Goal: Transaction & Acquisition: Book appointment/travel/reservation

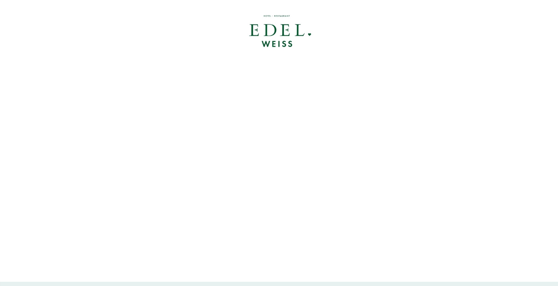
click at [269, 28] on div at bounding box center [279, 31] width 474 height 55
click at [277, 38] on div at bounding box center [279, 31] width 474 height 55
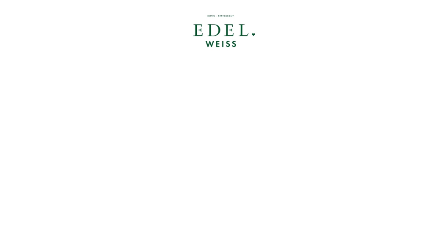
click at [327, 40] on div at bounding box center [222, 31] width 389 height 55
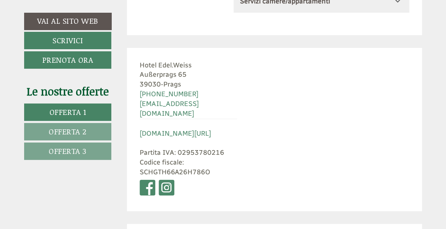
scroll to position [4329, 0]
click at [168, 129] on link "[DOMAIN_NAME][URL]" at bounding box center [176, 133] width 72 height 8
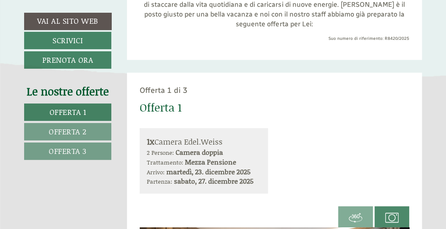
scroll to position [321, 0]
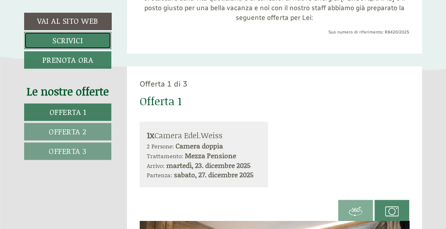
click at [72, 43] on link "Scrivici" at bounding box center [67, 40] width 87 height 17
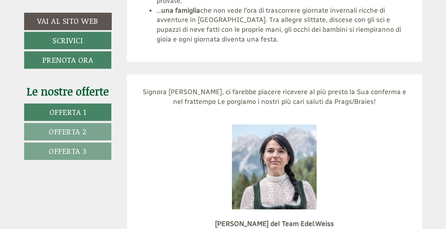
scroll to position [3838, 0]
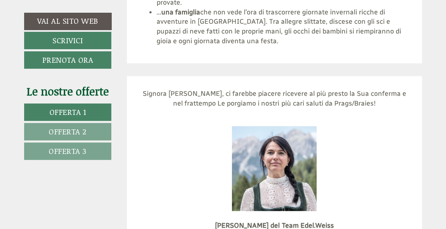
click at [70, 116] on span "Offerta 1" at bounding box center [68, 111] width 37 height 11
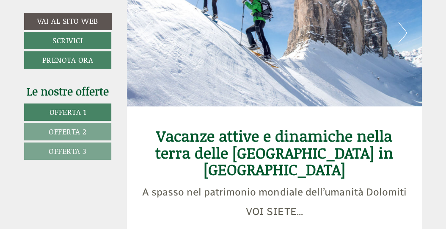
scroll to position [2449, 0]
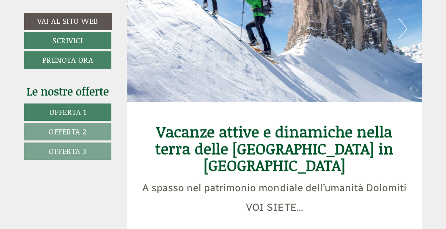
click at [89, 128] on link "Offerta 2" at bounding box center [67, 131] width 87 height 17
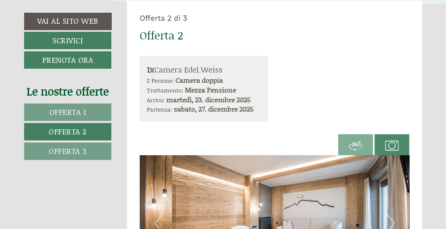
click at [89, 110] on link "Offerta 1" at bounding box center [67, 111] width 87 height 17
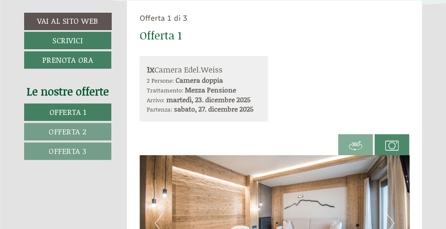
click at [85, 129] on span "Offerta 2" at bounding box center [68, 131] width 38 height 11
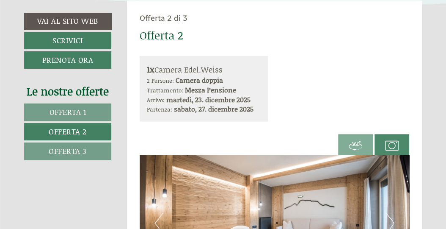
click at [85, 147] on span "Offerta 3" at bounding box center [68, 150] width 38 height 11
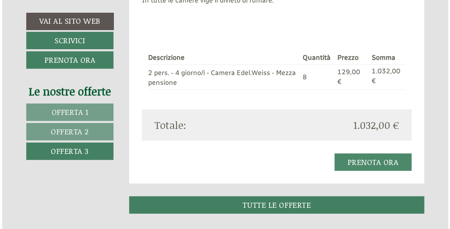
scroll to position [721, 0]
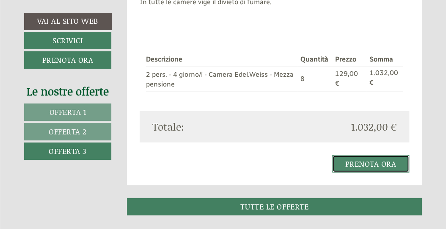
click at [365, 169] on link "Prenota ora" at bounding box center [370, 163] width 77 height 17
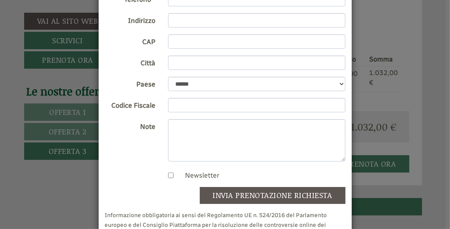
scroll to position [137, 0]
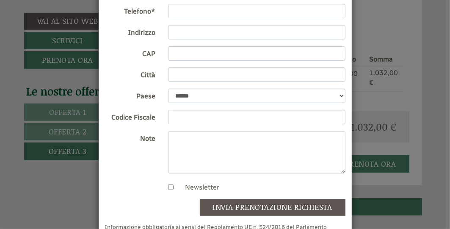
click at [143, 167] on div "Note" at bounding box center [225, 152] width 253 height 42
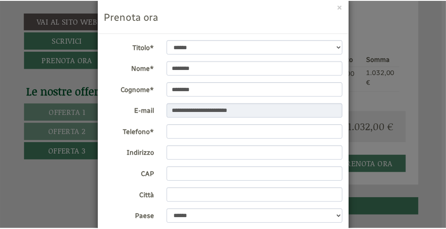
scroll to position [0, 0]
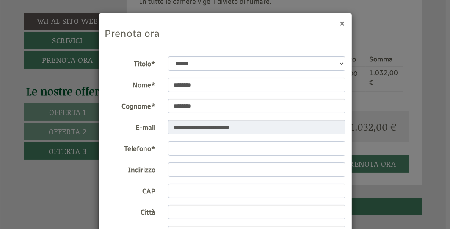
click at [343, 22] on button "×" at bounding box center [343, 23] width 6 height 9
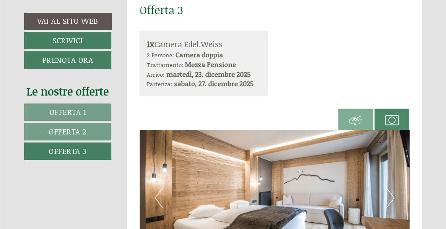
scroll to position [430, 0]
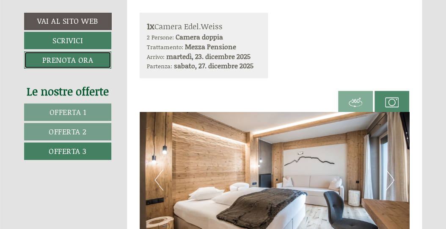
click at [69, 62] on link "Prenota ora" at bounding box center [67, 59] width 87 height 17
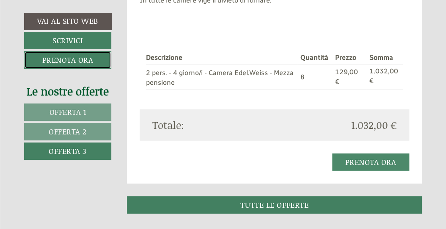
scroll to position [723, 0]
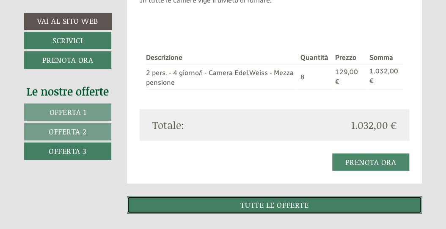
click at [259, 207] on link "TUTTE LE OFFERTE" at bounding box center [274, 204] width 295 height 17
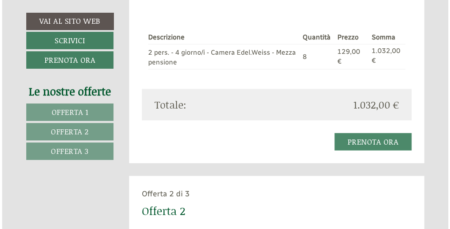
scroll to position [749, 0]
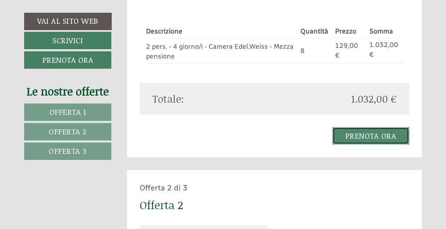
click at [370, 135] on link "Prenota ora" at bounding box center [370, 135] width 77 height 17
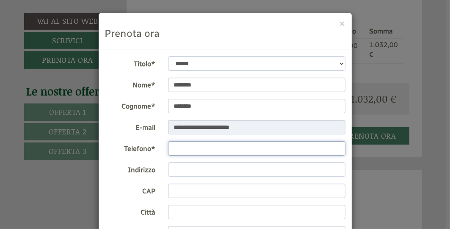
click at [188, 145] on input "Telefono*" at bounding box center [256, 148] width 177 height 14
type input "**********"
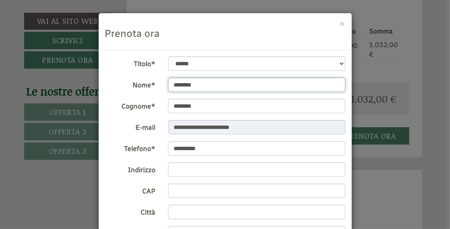
type input "********"
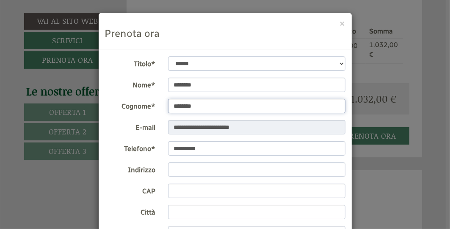
type input "**********"
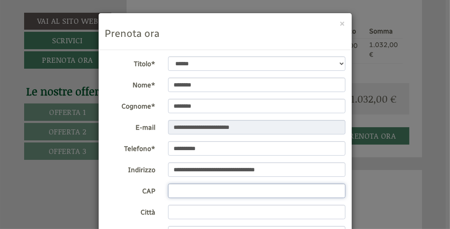
type input "*****"
type input "*********"
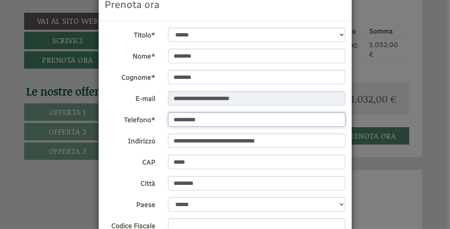
scroll to position [33, 0]
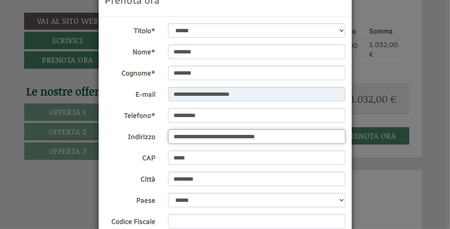
drag, startPoint x: 217, startPoint y: 137, endPoint x: 278, endPoint y: 135, distance: 61.0
click at [278, 135] on input "**********" at bounding box center [256, 136] width 177 height 14
type input "**********"
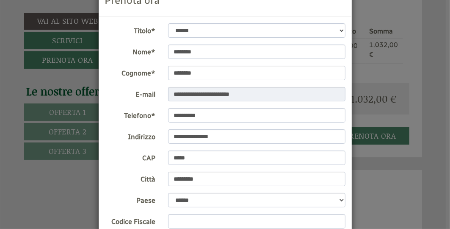
click at [121, 157] on label "CAP" at bounding box center [130, 156] width 63 height 13
click at [168, 157] on input "*****" at bounding box center [256, 157] width 177 height 14
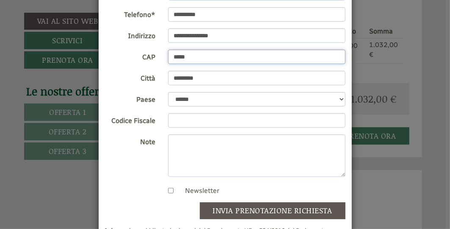
scroll to position [178, 0]
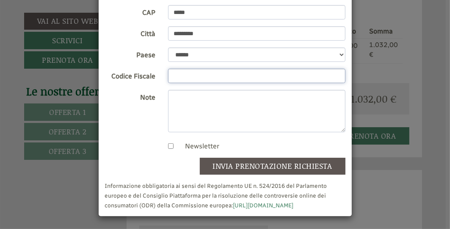
click at [186, 75] on input "Codice Fiscale" at bounding box center [256, 76] width 177 height 14
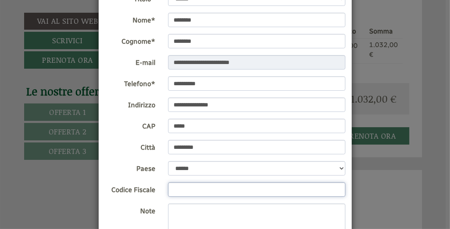
scroll to position [83, 0]
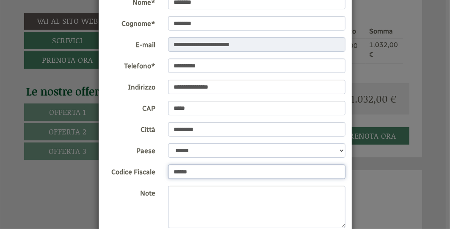
type input "*******"
drag, startPoint x: 201, startPoint y: 174, endPoint x: 149, endPoint y: 166, distance: 51.9
click at [149, 166] on div "Codice Fiscale *******" at bounding box center [225, 171] width 253 height 15
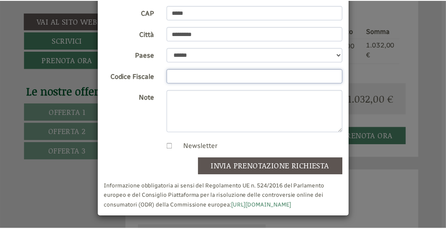
scroll to position [0, 0]
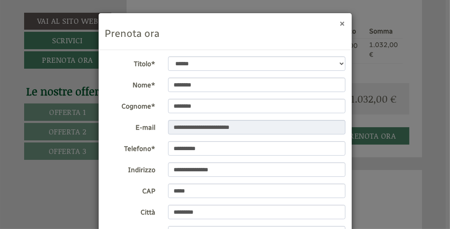
click at [340, 25] on button "×" at bounding box center [343, 23] width 6 height 9
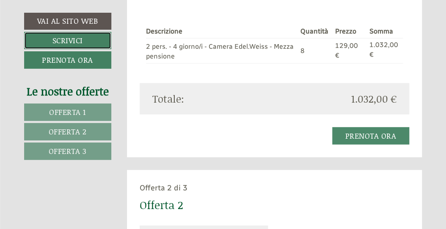
click at [81, 38] on link "Scrivici" at bounding box center [67, 40] width 87 height 17
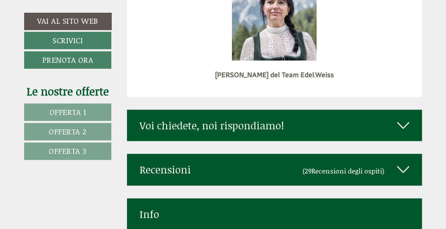
scroll to position [4020, 0]
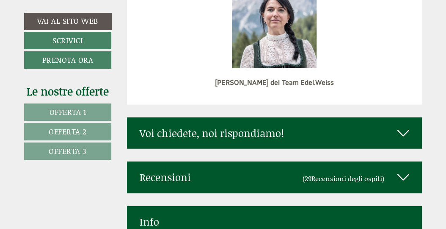
click at [214, 117] on div "Voi chiedete, noi rispondiamo!" at bounding box center [274, 132] width 295 height 31
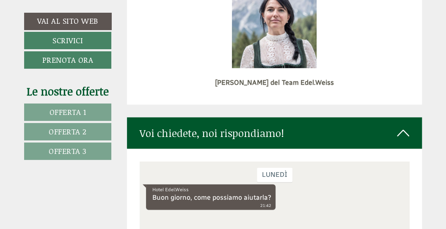
click at [197, 196] on div "Hotel Edel.Weiss Buon giorno, come possiamo aiutarla? 21:42" at bounding box center [210, 197] width 129 height 26
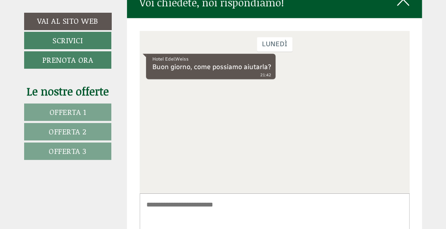
scroll to position [4156, 0]
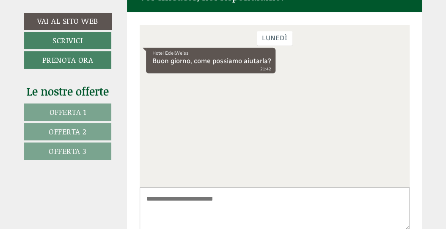
click at [199, 196] on textarea at bounding box center [274, 208] width 270 height 43
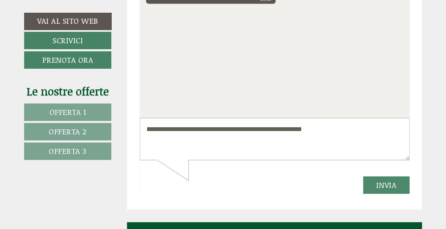
scroll to position [4227, 0]
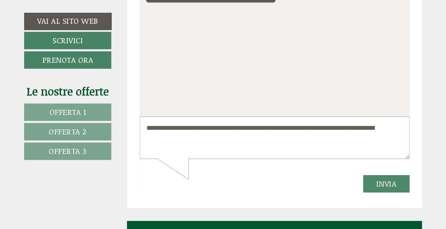
click at [394, 127] on textarea "**********" at bounding box center [274, 138] width 270 height 43
click at [208, 145] on textarea "**********" at bounding box center [274, 138] width 270 height 43
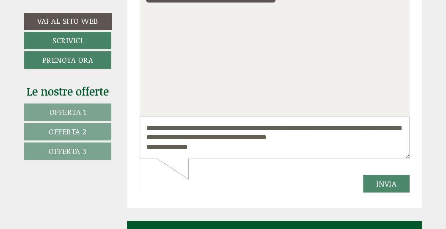
scroll to position [3, 0]
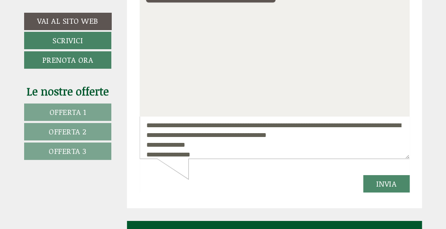
click at [330, 136] on textarea "**********" at bounding box center [274, 138] width 270 height 42
click at [207, 154] on textarea "**********" at bounding box center [274, 138] width 270 height 42
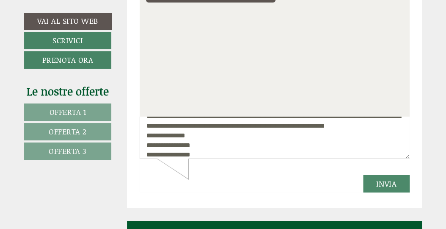
type textarea "**********"
click at [384, 185] on button "Invia" at bounding box center [386, 183] width 47 height 17
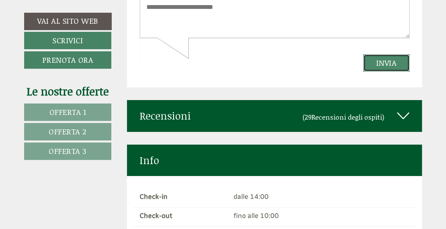
scroll to position [4348, 0]
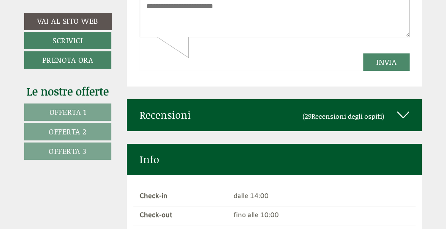
click at [347, 111] on span "Recensioni degli ospiti" at bounding box center [346, 116] width 71 height 10
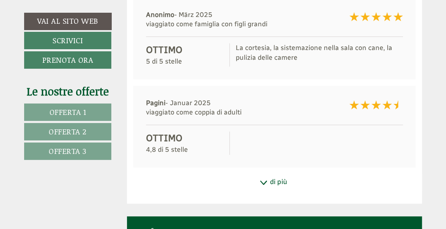
scroll to position [4546, 0]
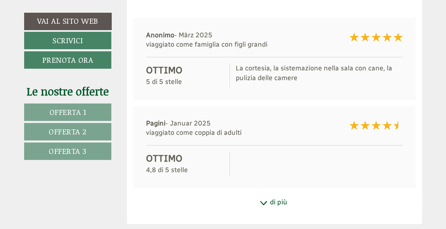
click at [195, 132] on div "Pagini - Januar 2025 viaggiato come coppia di adulti Ottimo 4,8 di 5 stelle" at bounding box center [274, 147] width 283 height 82
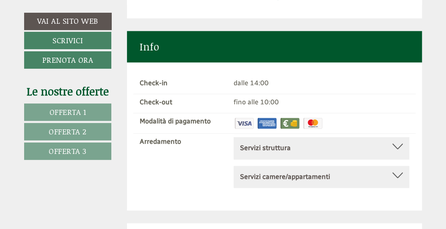
scroll to position [4751, 0]
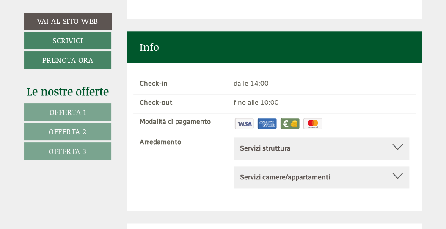
click at [262, 144] on b "Servizi struttura" at bounding box center [265, 148] width 51 height 8
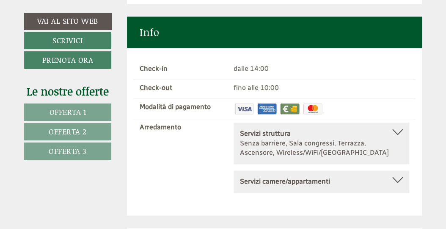
scroll to position [4766, 0]
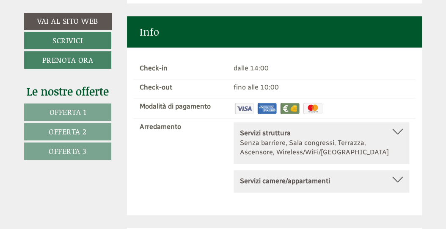
click at [274, 176] on b "Servizi camere/appartamenti" at bounding box center [285, 180] width 90 height 8
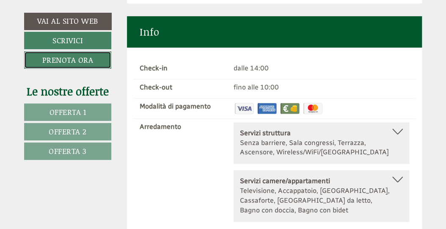
click at [72, 62] on link "Prenota ora" at bounding box center [67, 59] width 87 height 17
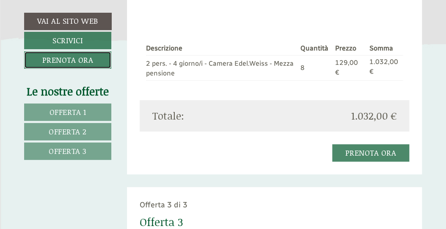
scroll to position [723, 0]
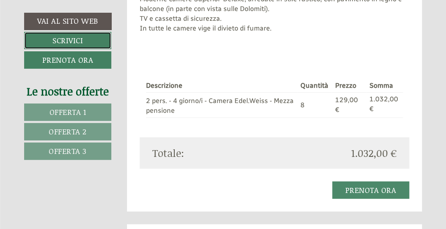
click at [63, 37] on link "Scrivici" at bounding box center [67, 40] width 87 height 17
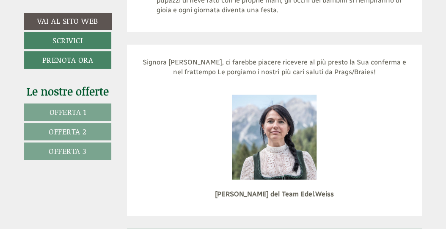
scroll to position [4064, 0]
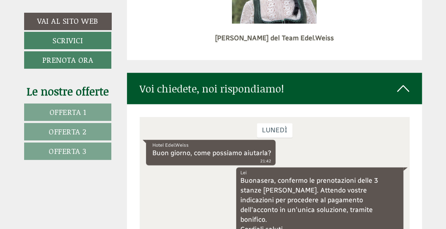
click at [293, 228] on div "Lei Buonasera, confermo le prenotazioni delle 3 stanze EDEL WEISS. Attendo vost…" at bounding box center [319, 213] width 167 height 93
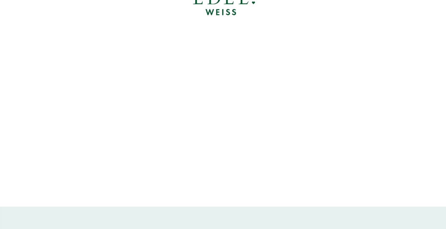
scroll to position [0, 0]
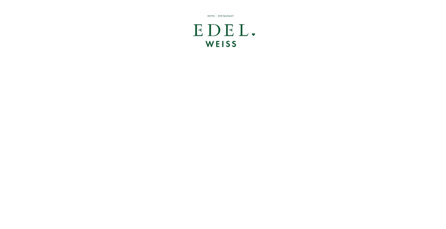
click at [217, 35] on div at bounding box center [222, 31] width 389 height 55
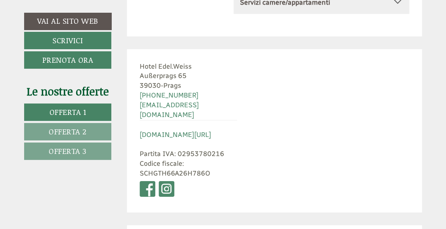
scroll to position [4329, 0]
click at [72, 39] on link "Scrivici" at bounding box center [67, 40] width 87 height 17
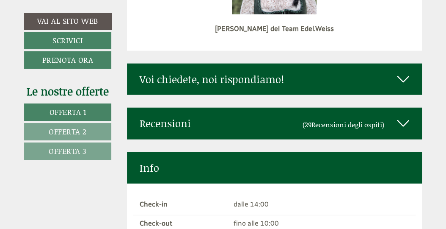
scroll to position [4025, 0]
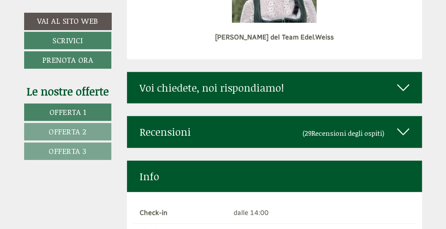
click at [298, 72] on div "Voi chiedete, noi rispondiamo!" at bounding box center [274, 87] width 295 height 31
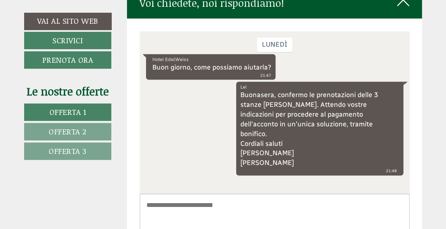
scroll to position [4130, 0]
